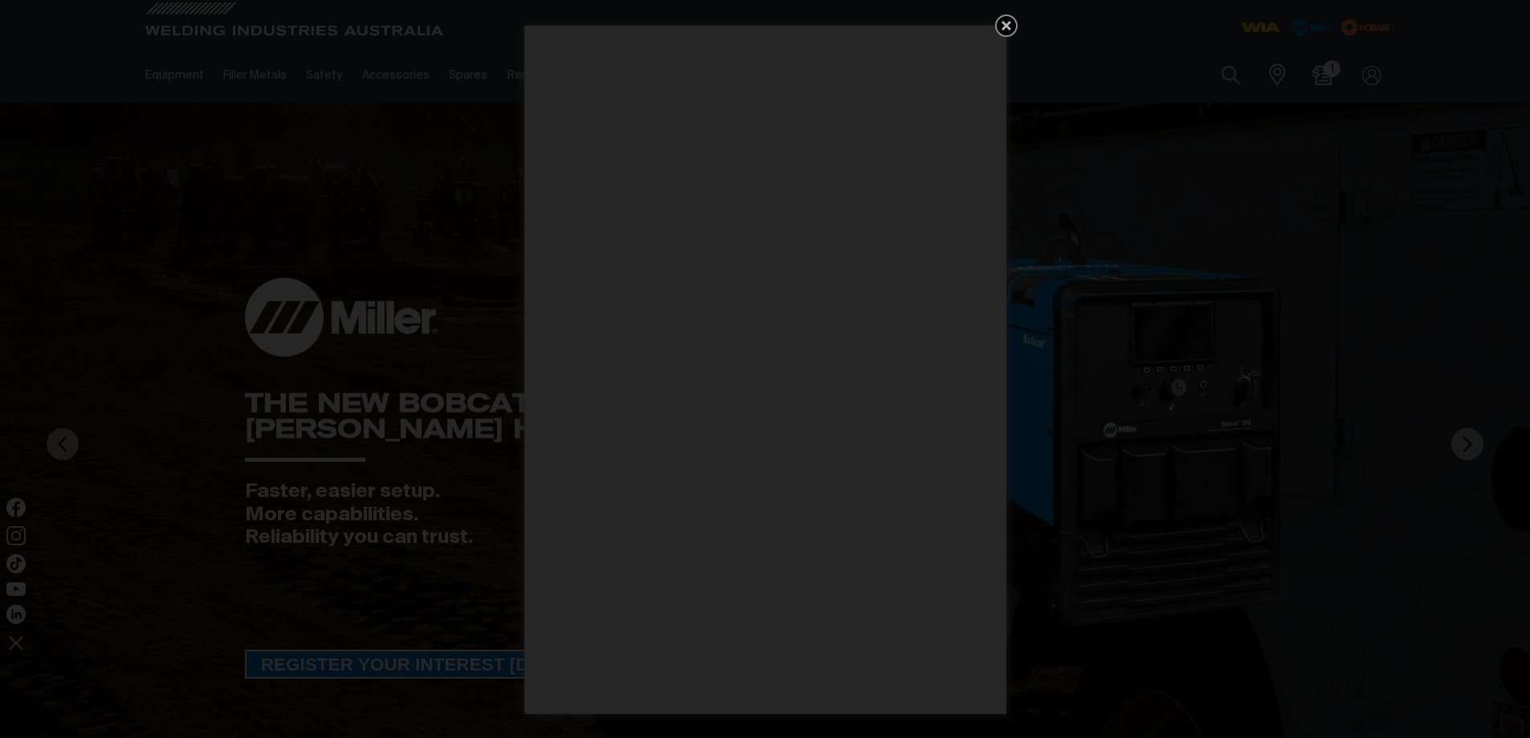
click at [1007, 22] on icon "Get 5 WIA Welding Guides Free!" at bounding box center [1006, 25] width 19 height 19
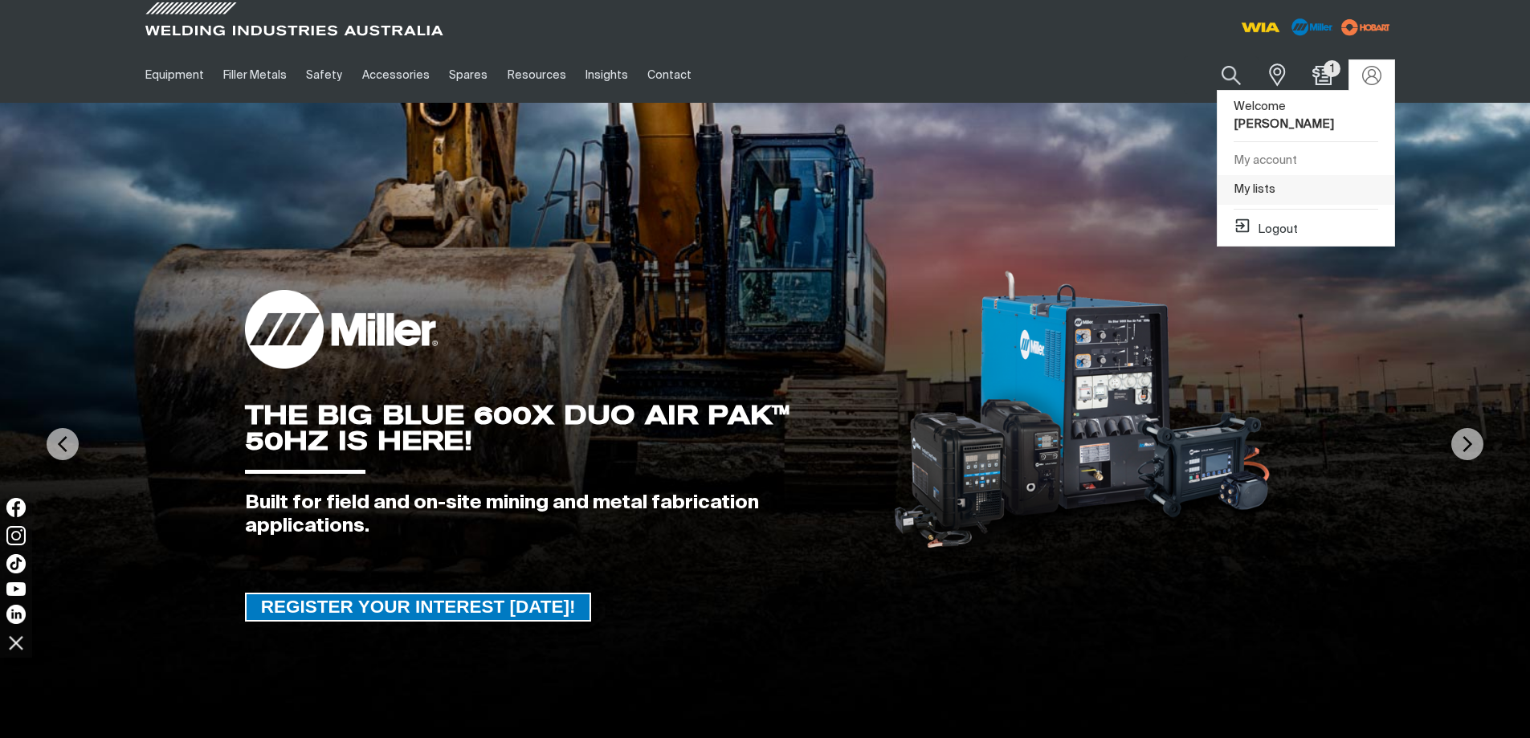
click at [1262, 175] on link "My lists" at bounding box center [1306, 190] width 177 height 30
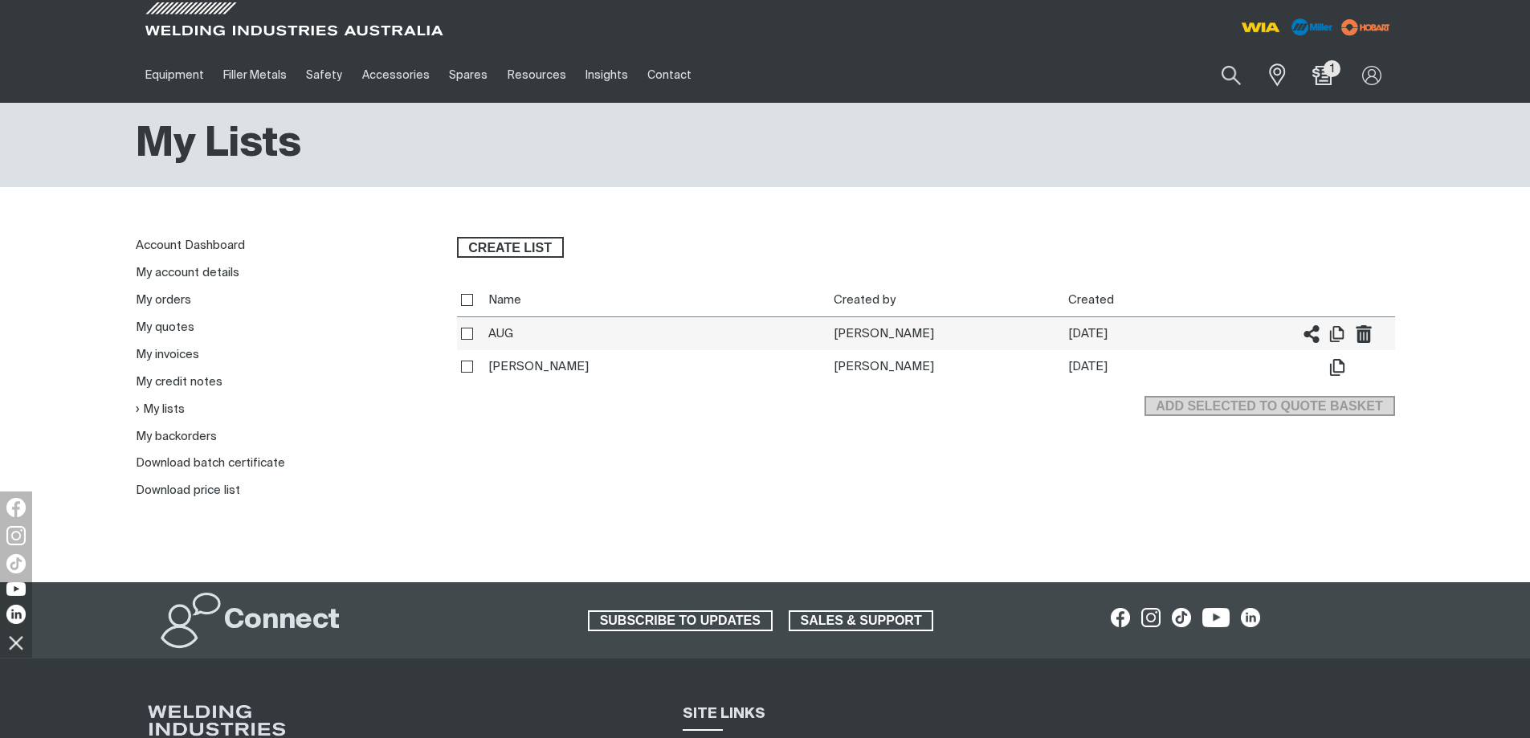
click at [542, 329] on th "AUG" at bounding box center [656, 334] width 345 height 34
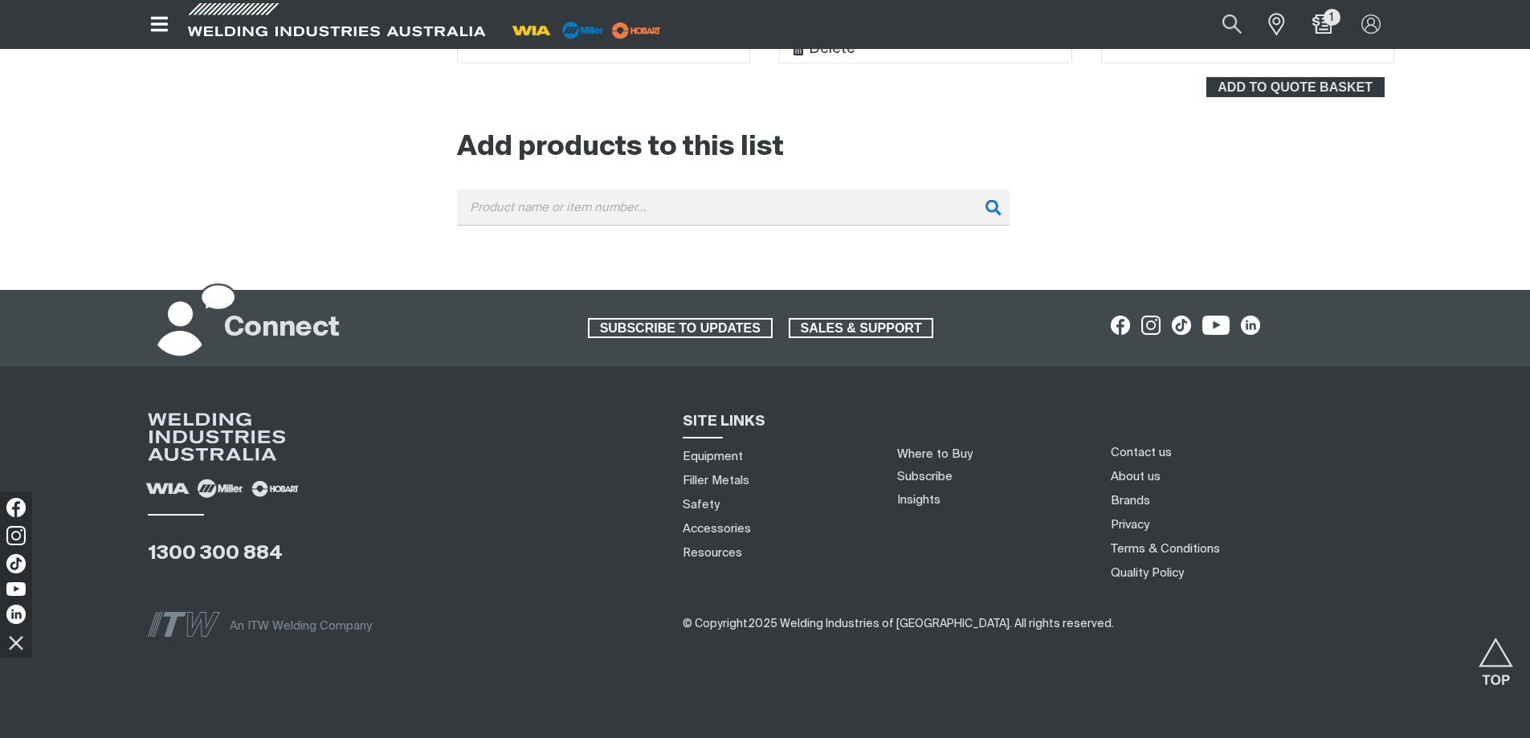
scroll to position [786, 0]
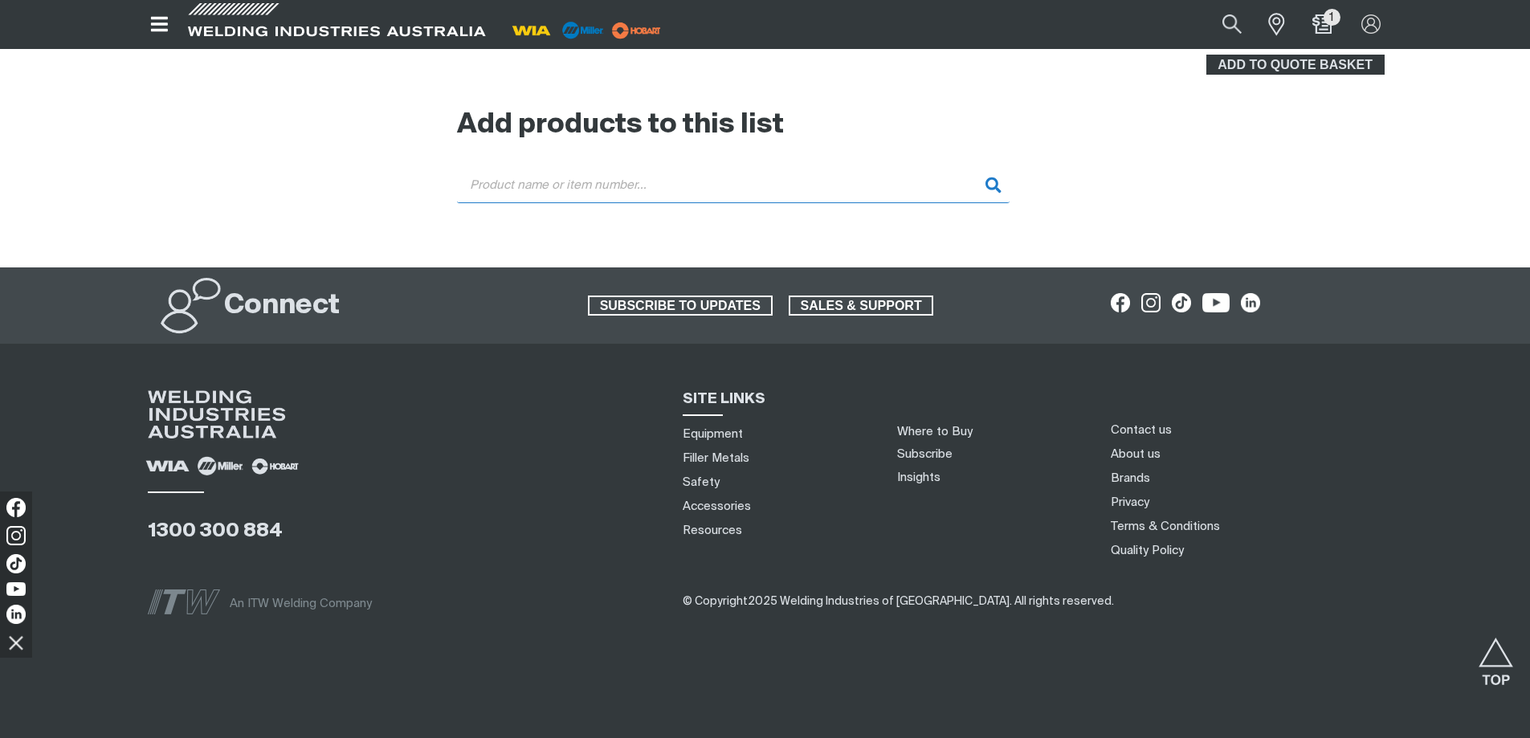
click at [701, 182] on input "Search" at bounding box center [733, 185] width 553 height 36
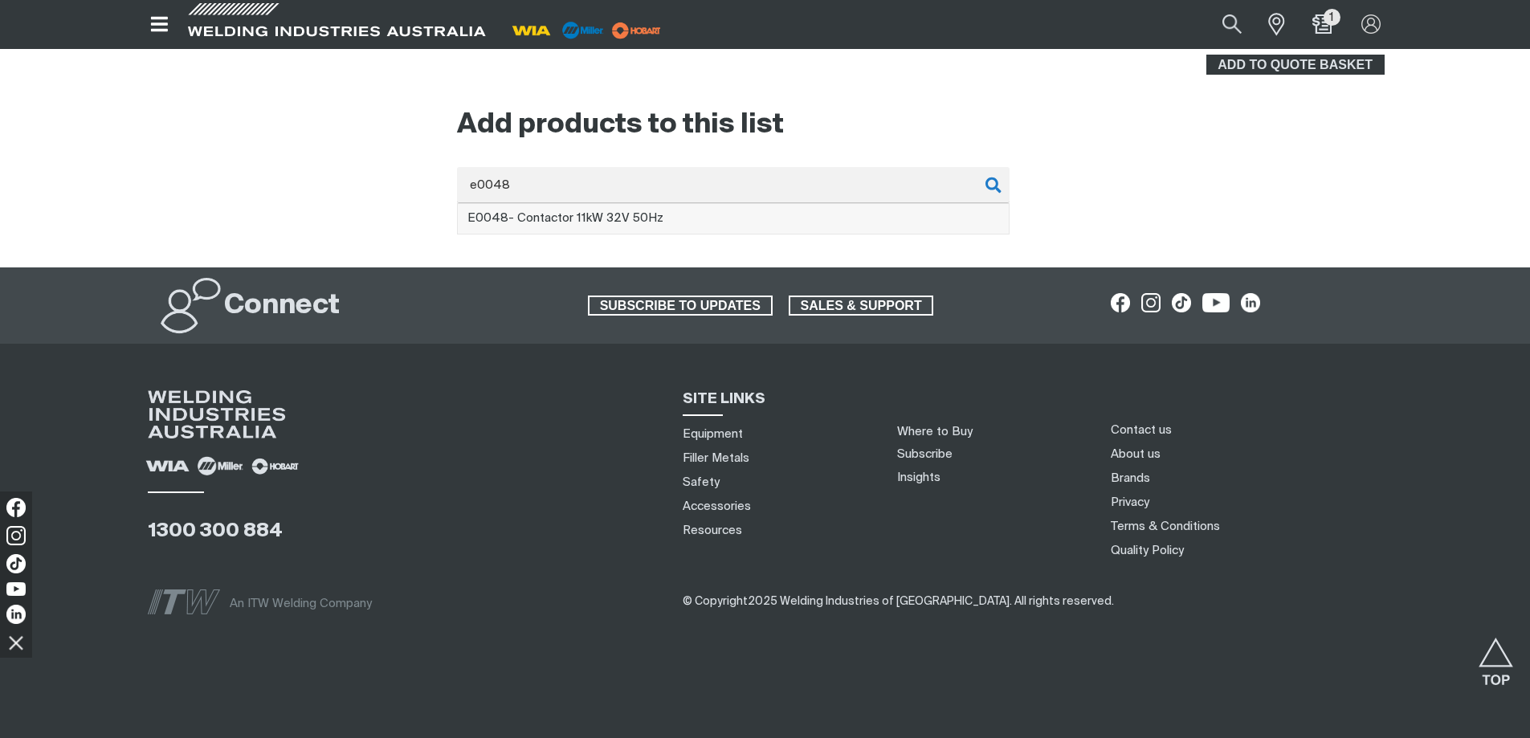
click at [658, 224] on li "E0048 - Contactor 11kW 32V 50Hz" at bounding box center [733, 219] width 551 height 31
type input "E0048 - Contactor 11kW 32V 50Hz"
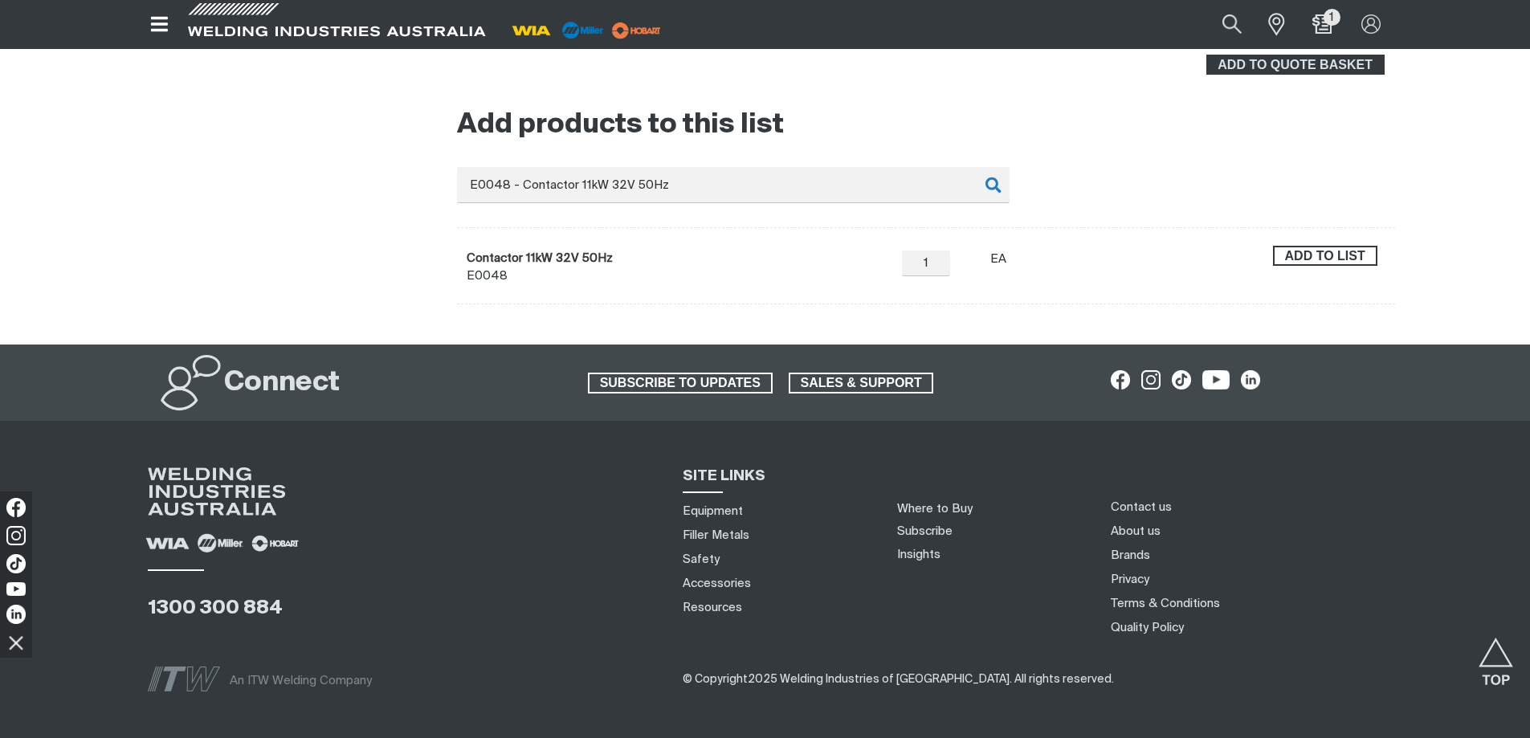
click at [1355, 258] on span "Add to list" at bounding box center [1325, 256] width 101 height 21
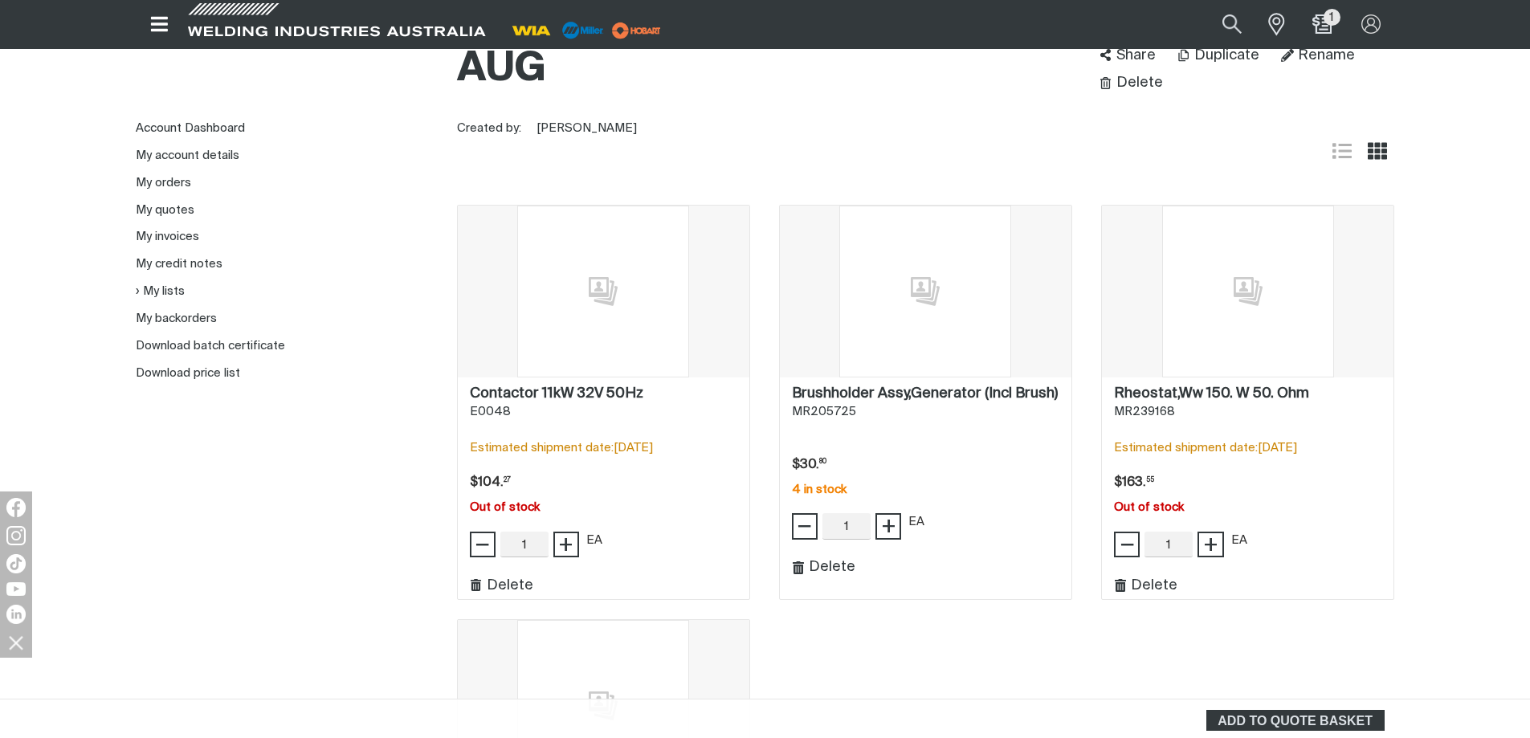
scroll to position [223, 0]
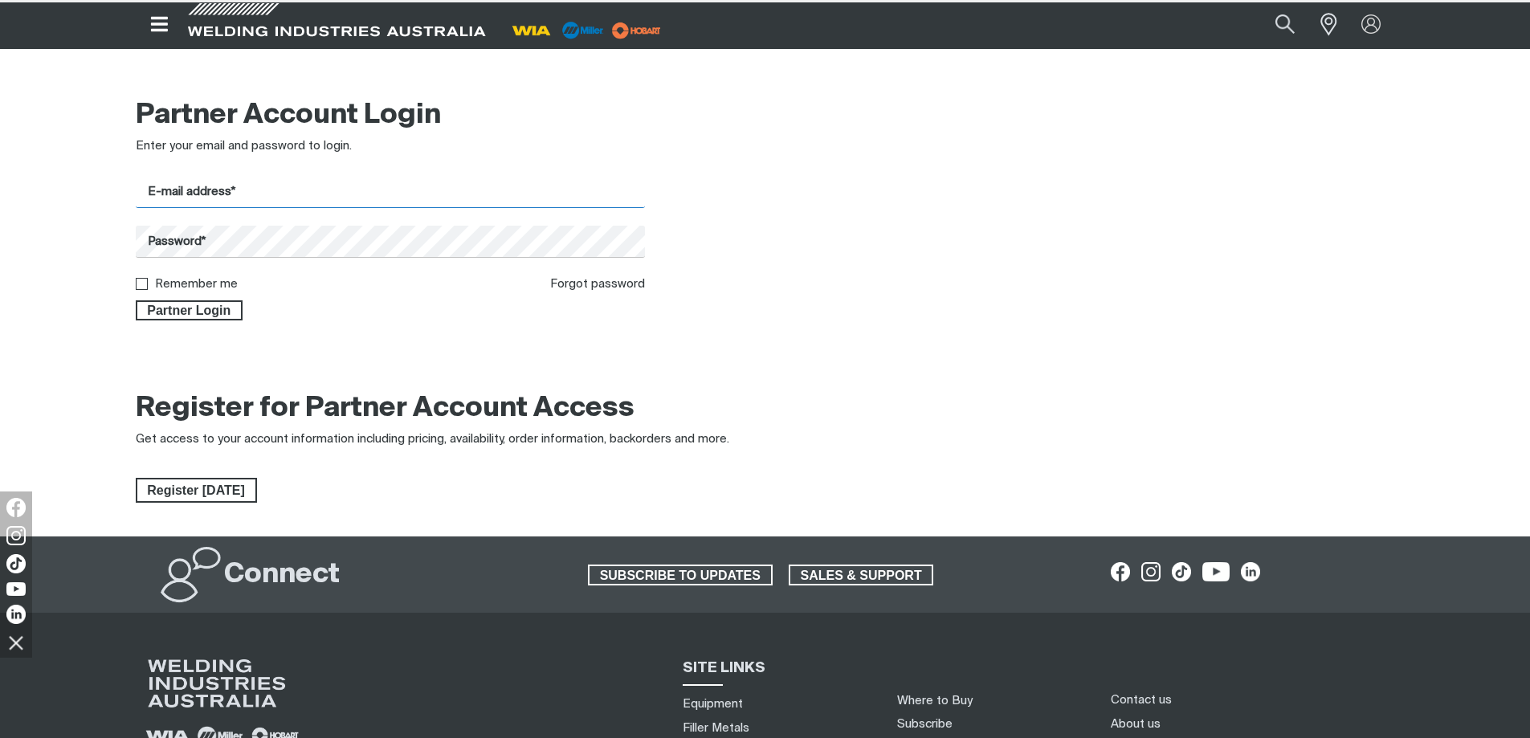
type input "[EMAIL_ADDRESS][DOMAIN_NAME]"
